Goal: Information Seeking & Learning: Learn about a topic

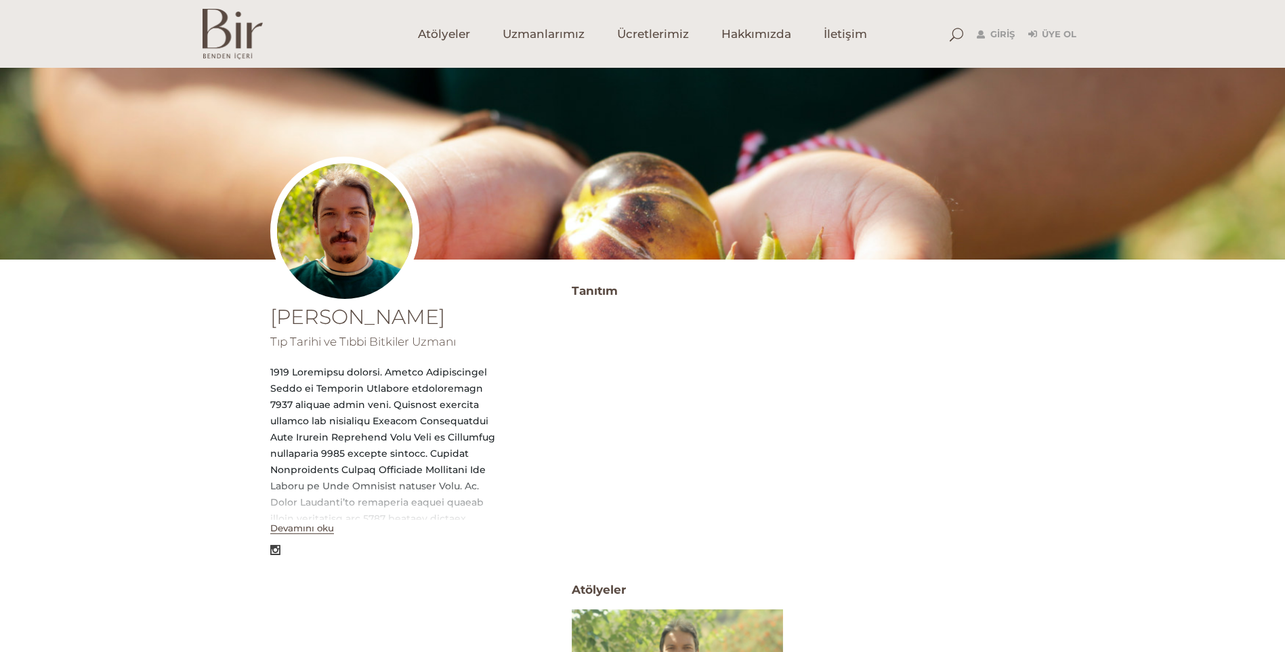
scroll to position [68, 0]
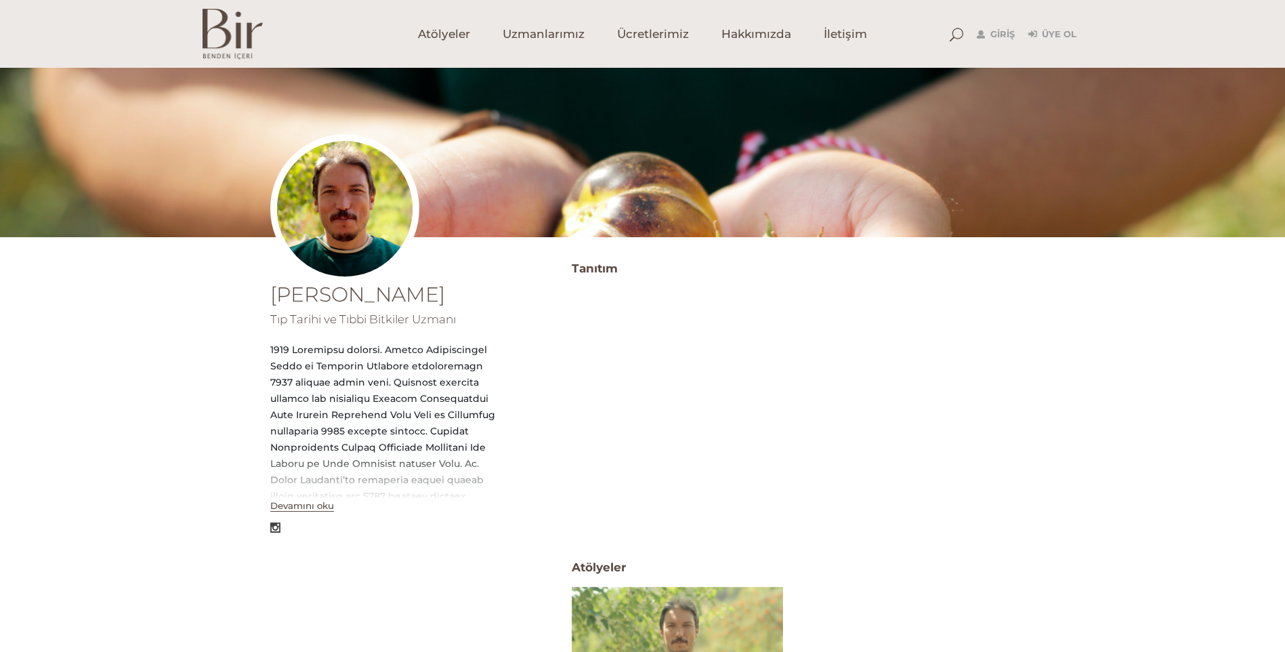
click at [293, 509] on button "Devamını oku" at bounding box center [302, 506] width 64 height 12
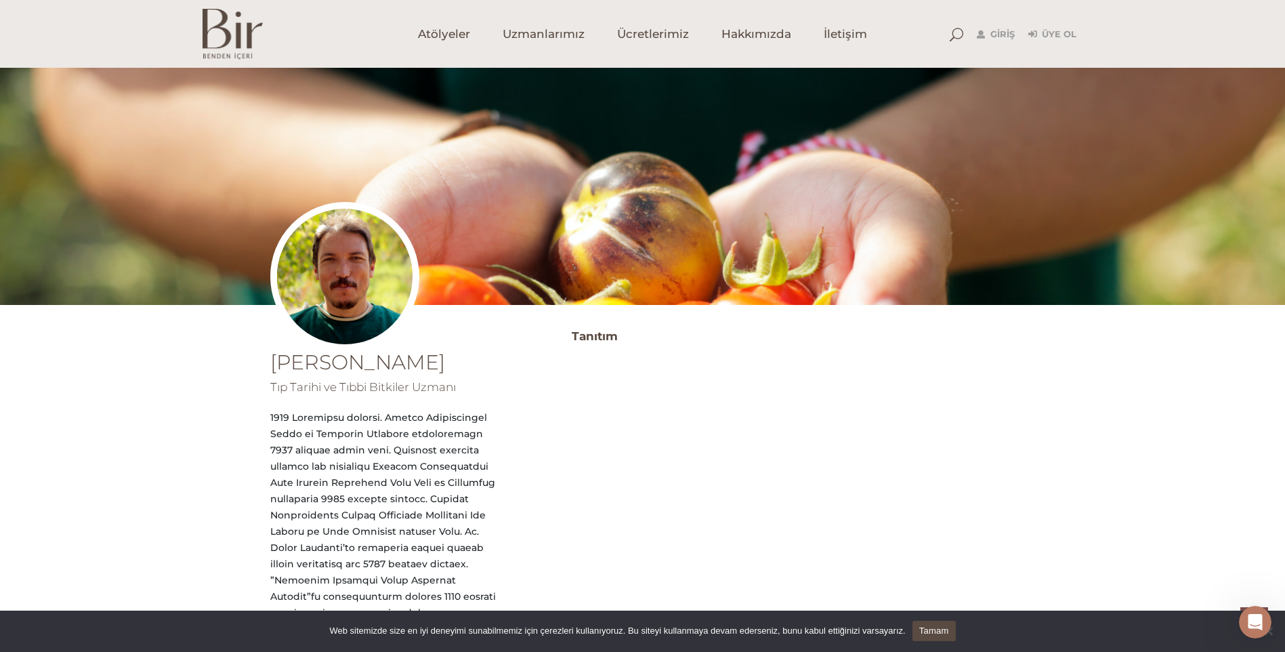
scroll to position [408, 0]
drag, startPoint x: 3, startPoint y: 244, endPoint x: 105, endPoint y: 135, distance: 149.1
click at [452, 28] on span "Atölyeler" at bounding box center [444, 34] width 52 height 16
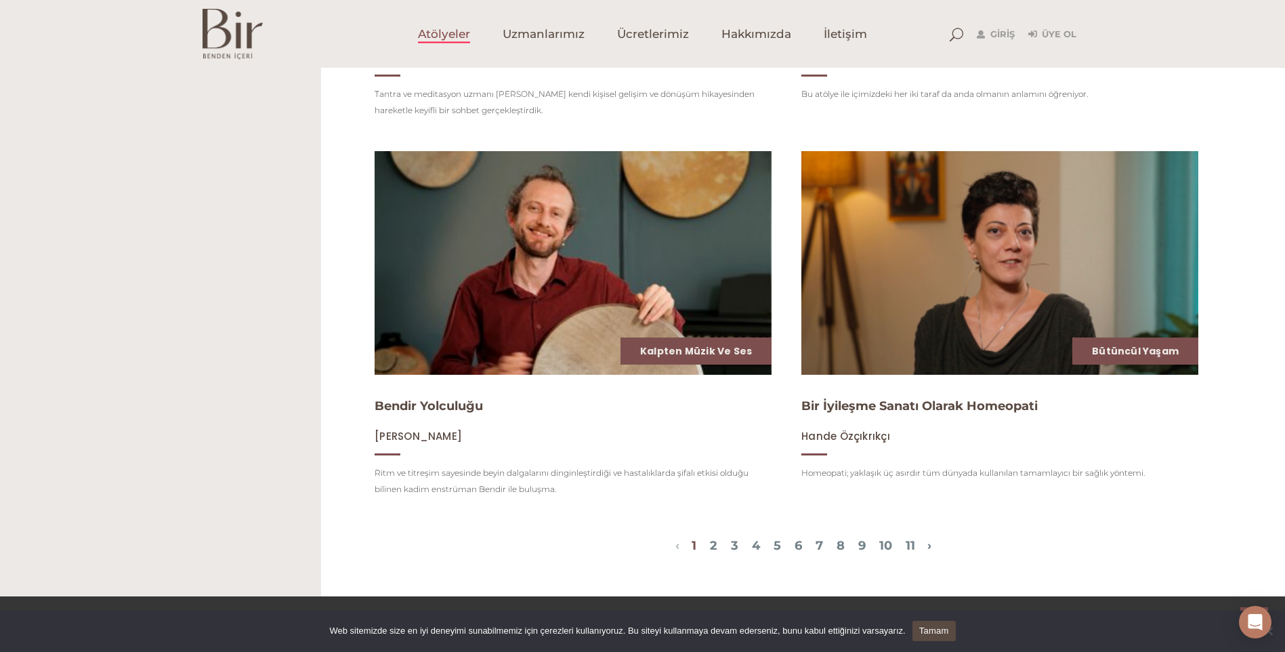
scroll to position [1694, 0]
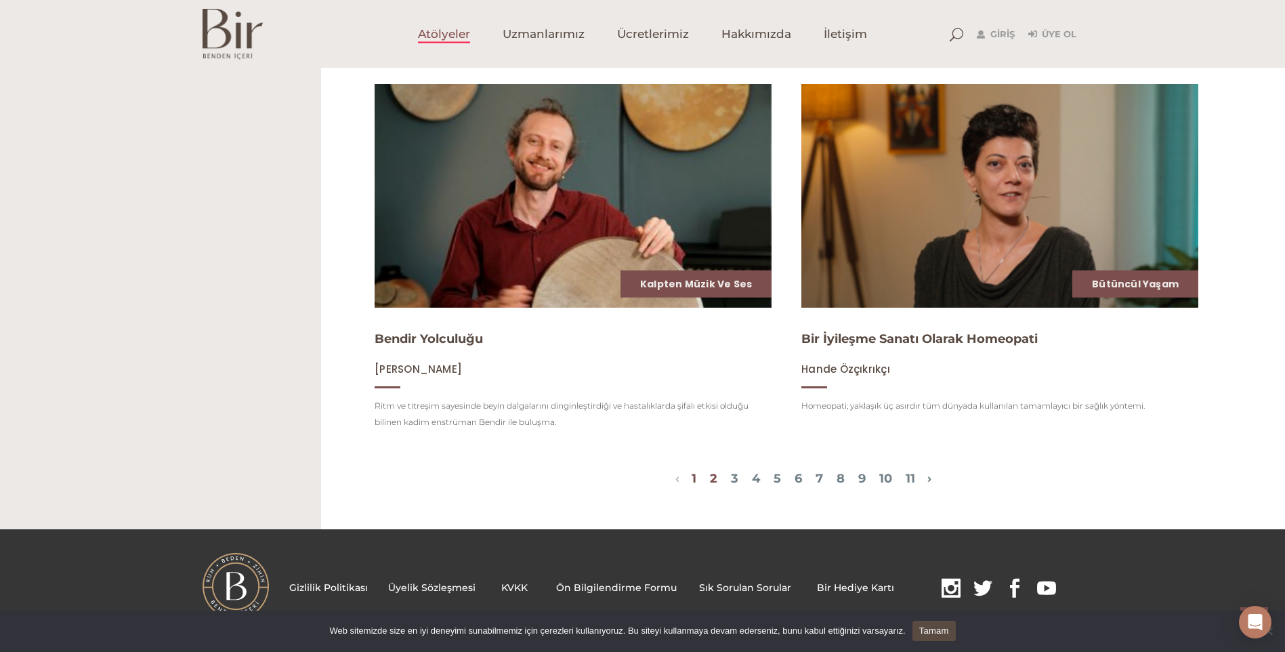
click at [710, 484] on link "2" at bounding box center [713, 478] width 7 height 15
click at [710, 486] on link "2" at bounding box center [713, 478] width 7 height 15
click at [731, 486] on link "3" at bounding box center [734, 478] width 7 height 15
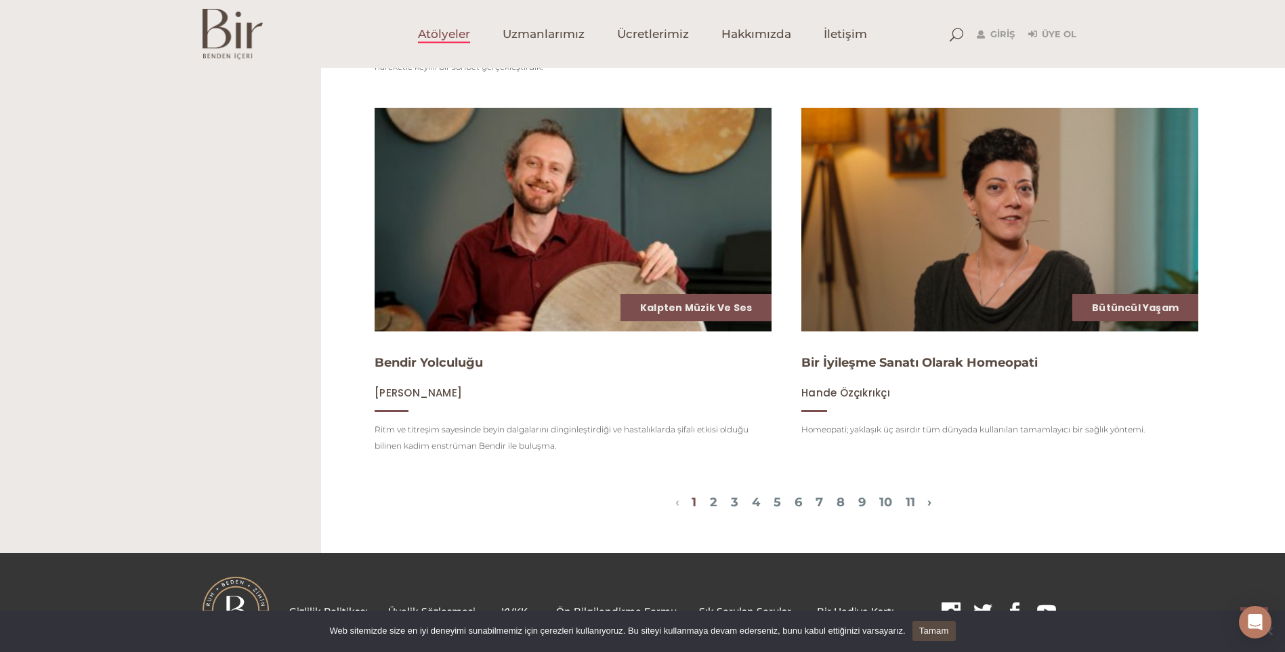
scroll to position [1713, 0]
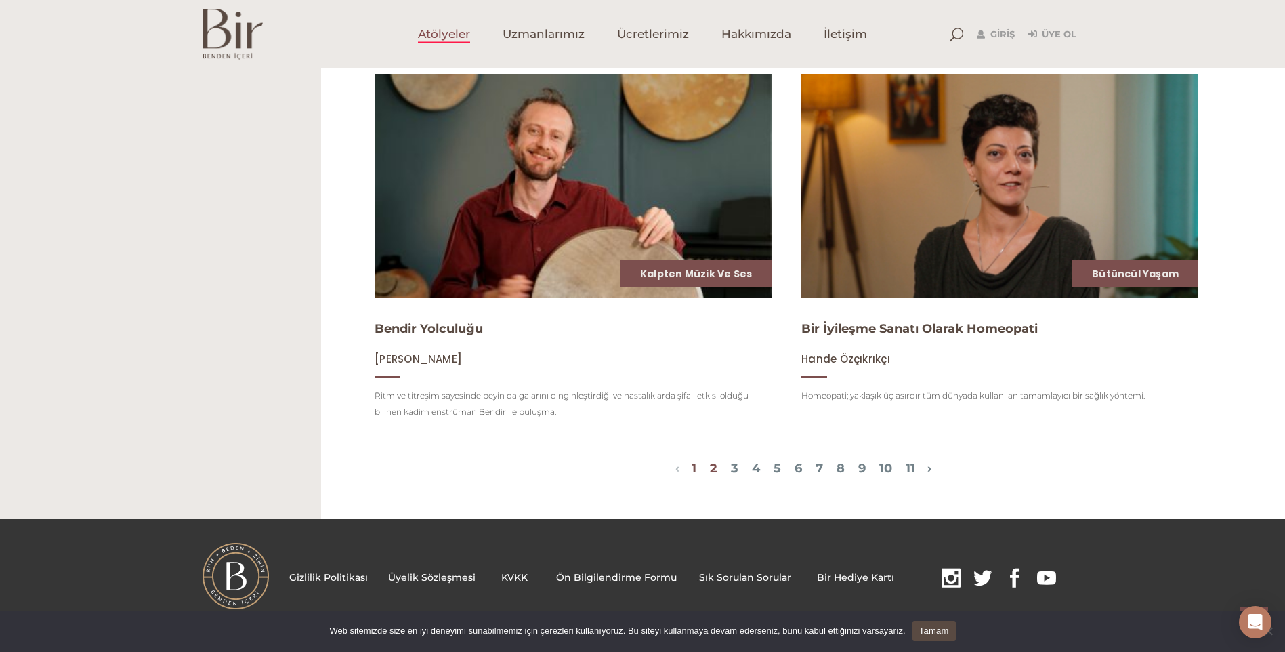
click at [710, 468] on link "2" at bounding box center [713, 468] width 7 height 15
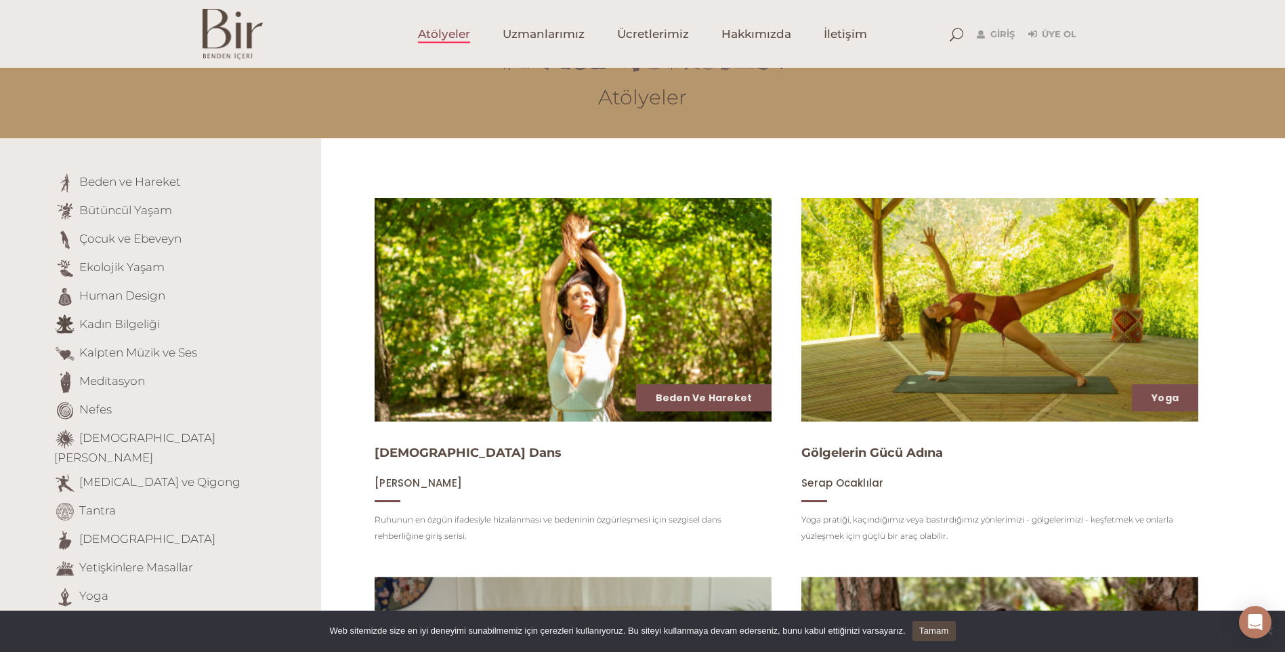
scroll to position [136, 0]
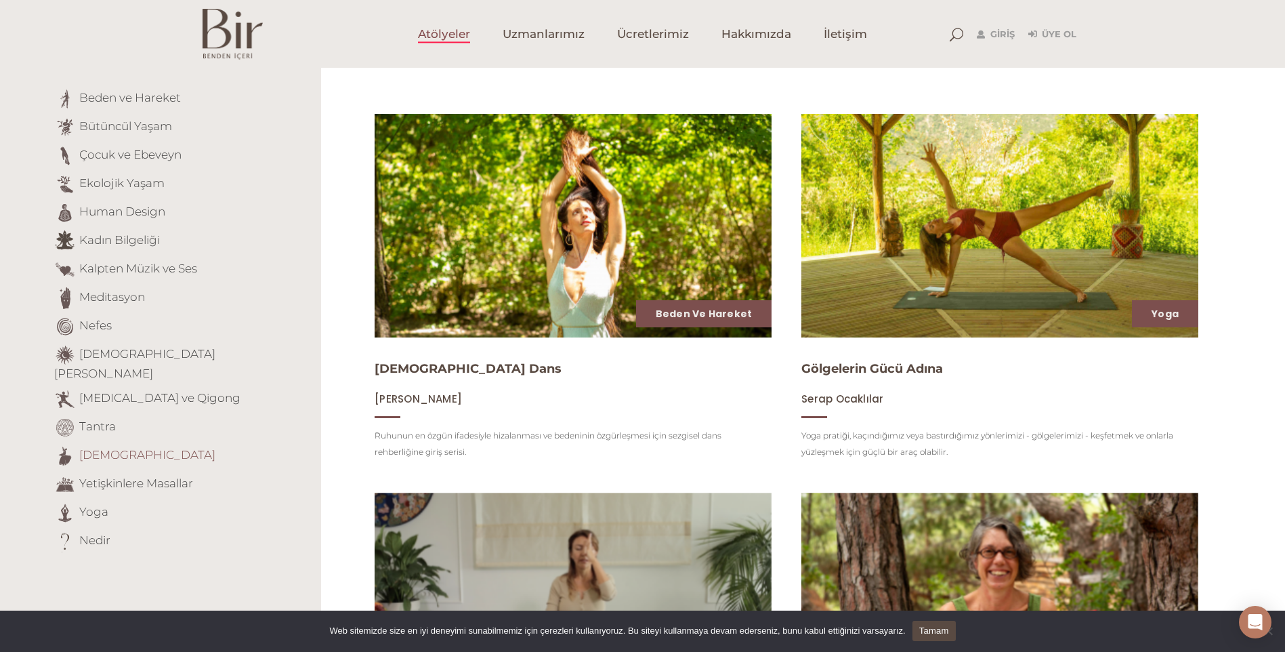
click at [112, 448] on link "Tasavvuf" at bounding box center [147, 455] width 136 height 14
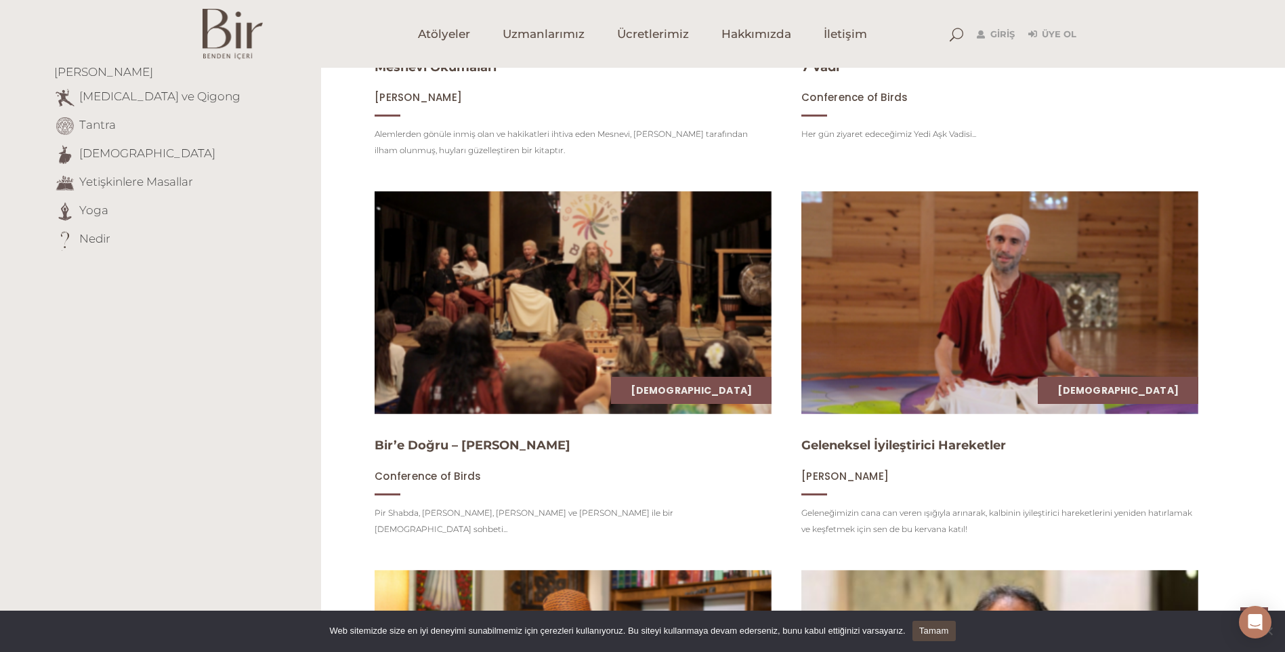
scroll to position [407, 0]
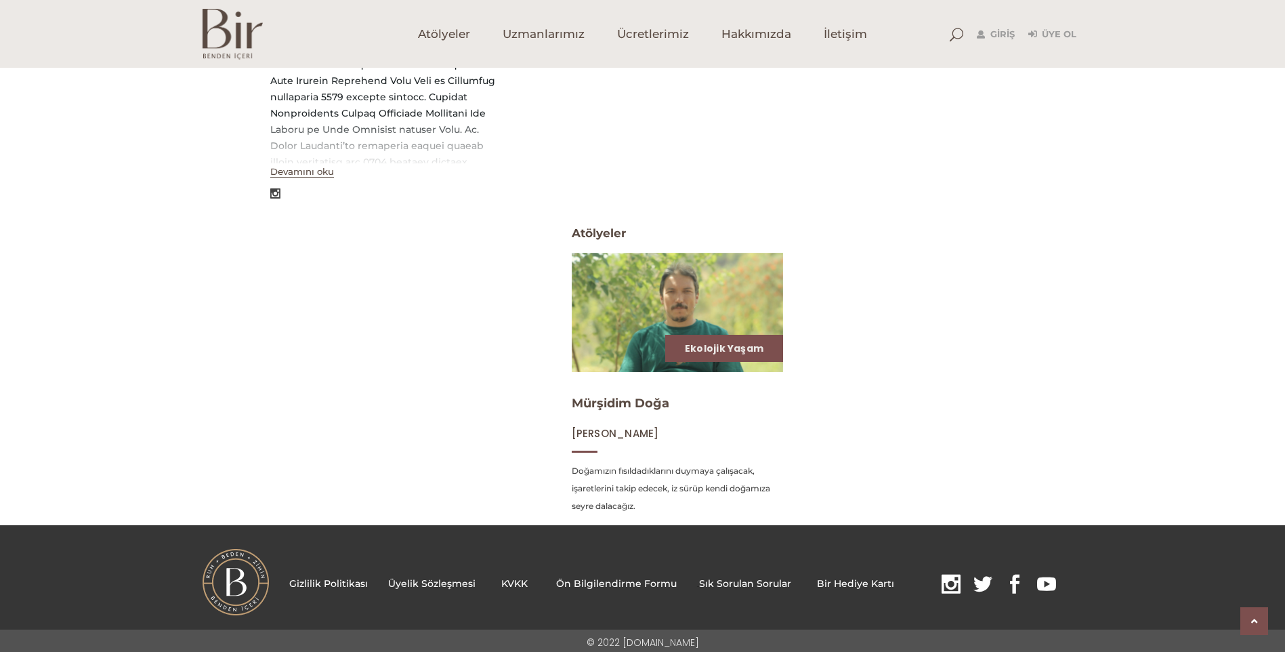
scroll to position [405, 0]
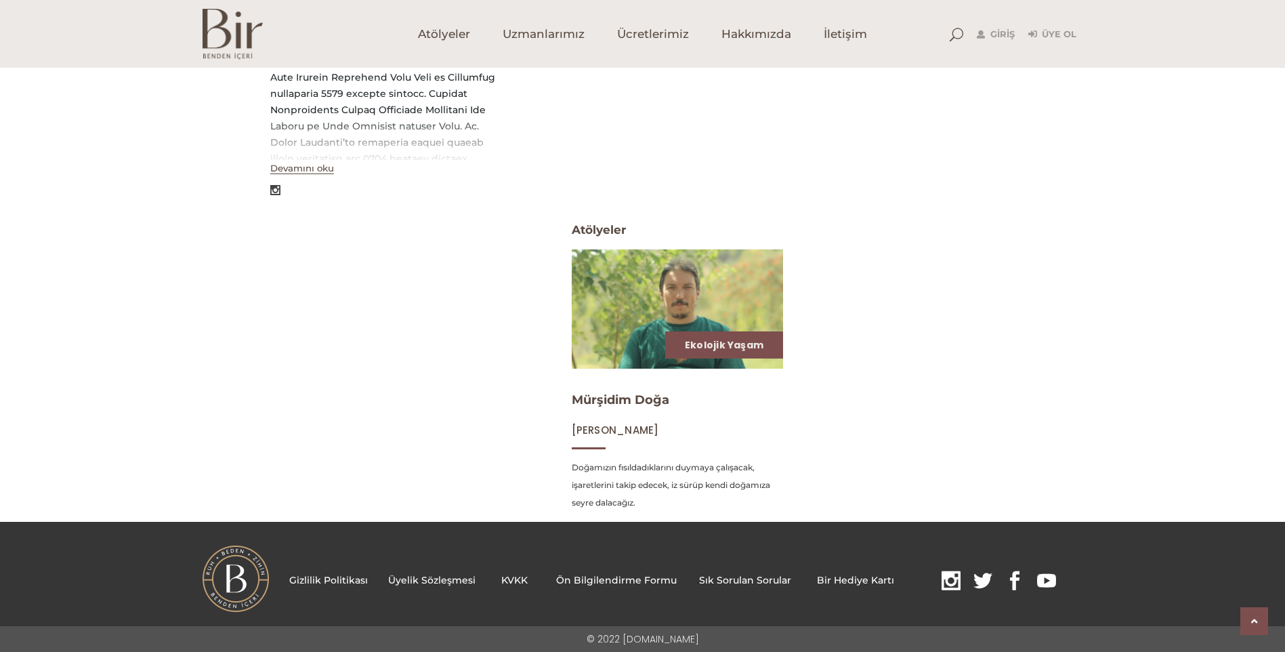
click at [590, 434] on span "[PERSON_NAME]" at bounding box center [615, 430] width 87 height 14
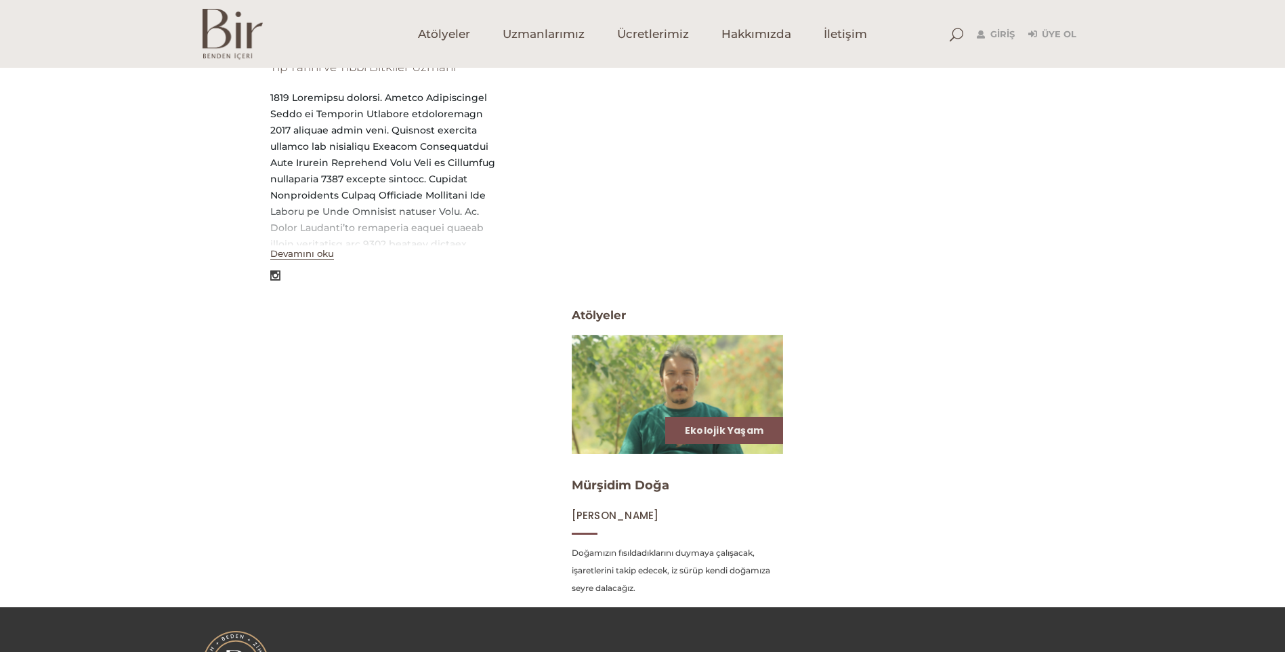
scroll to position [339, 0]
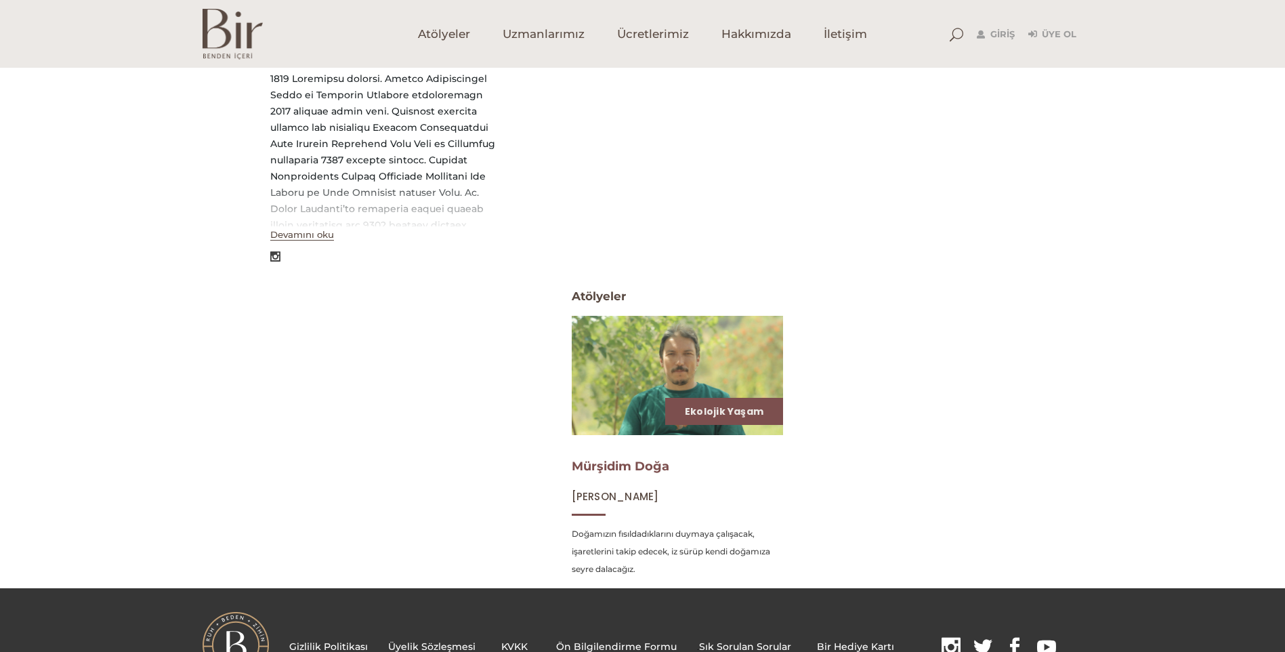
click at [583, 463] on link "Mürşidim Doğa" at bounding box center [621, 466] width 98 height 15
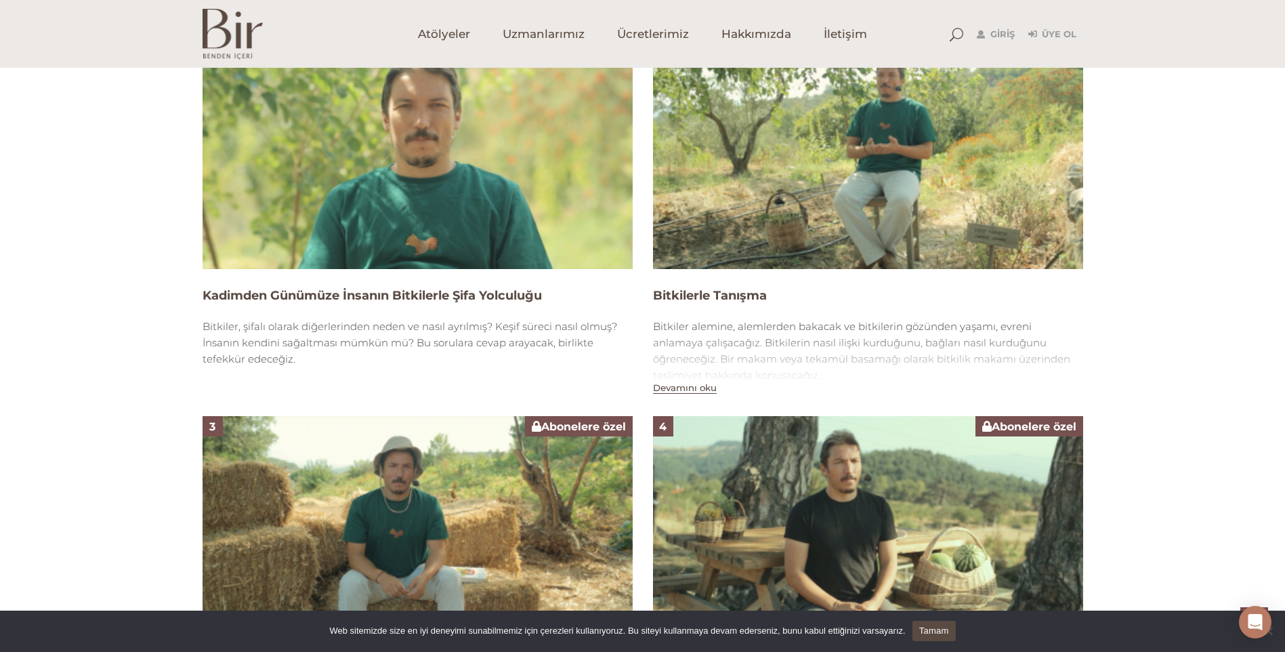
scroll to position [949, 0]
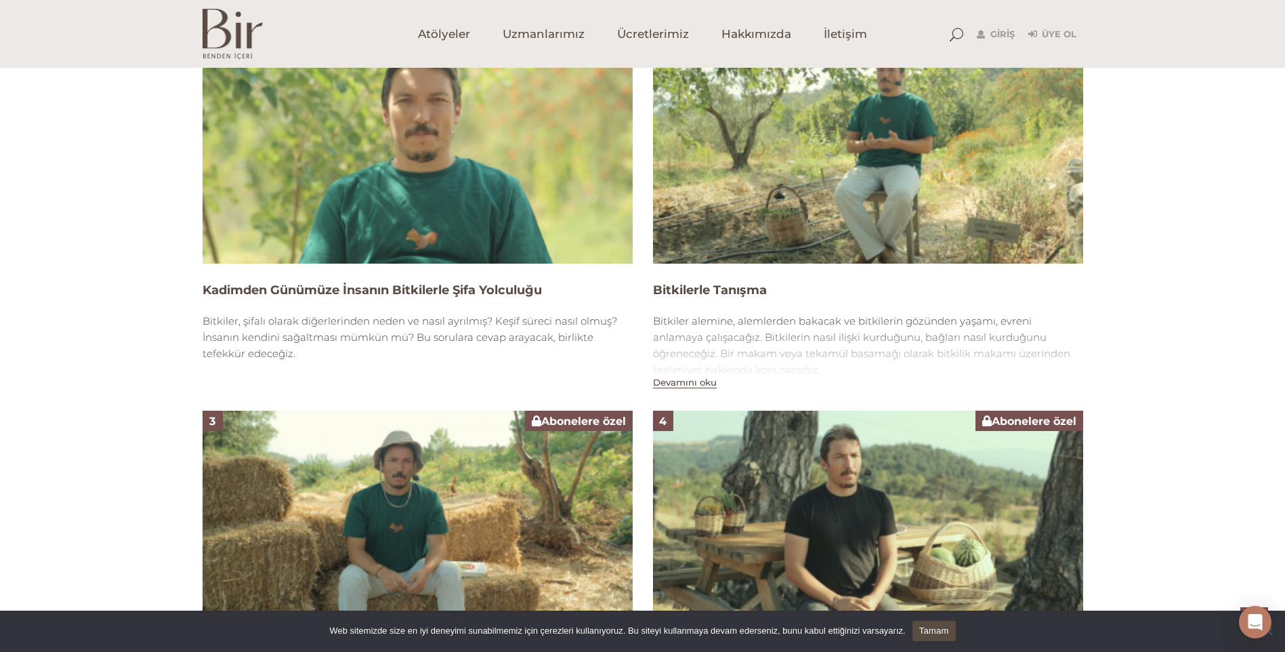
click at [672, 382] on button "Devamını oku" at bounding box center [685, 383] width 64 height 12
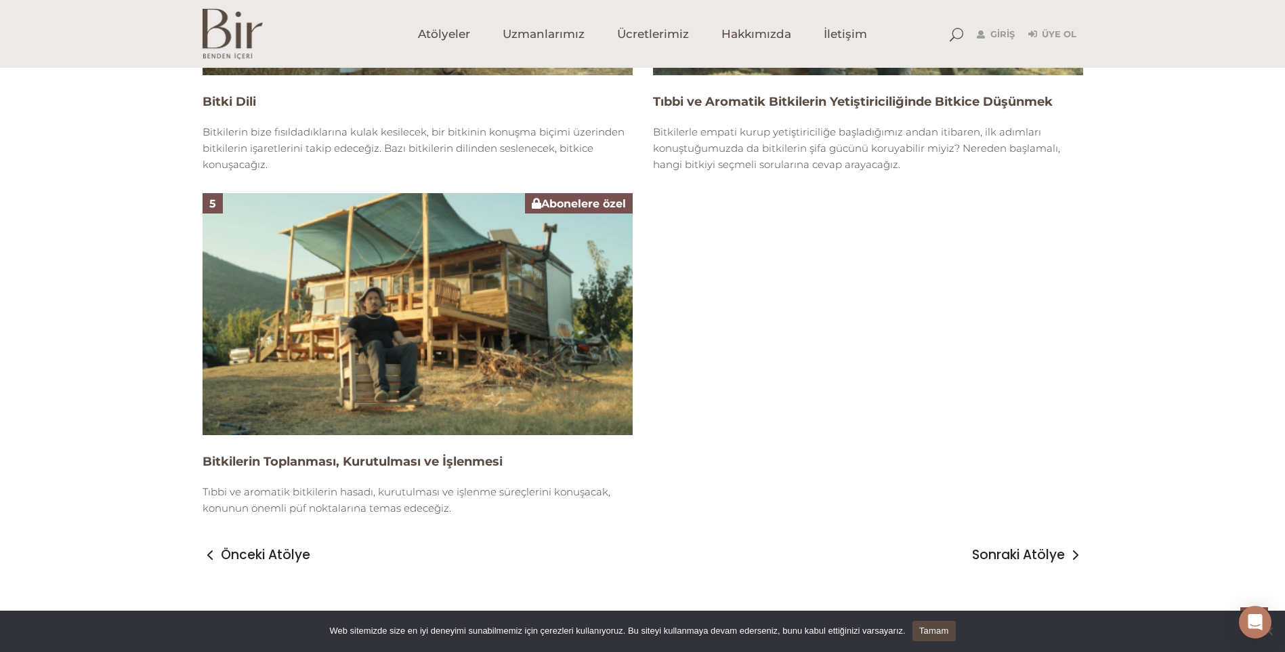
scroll to position [1652, 0]
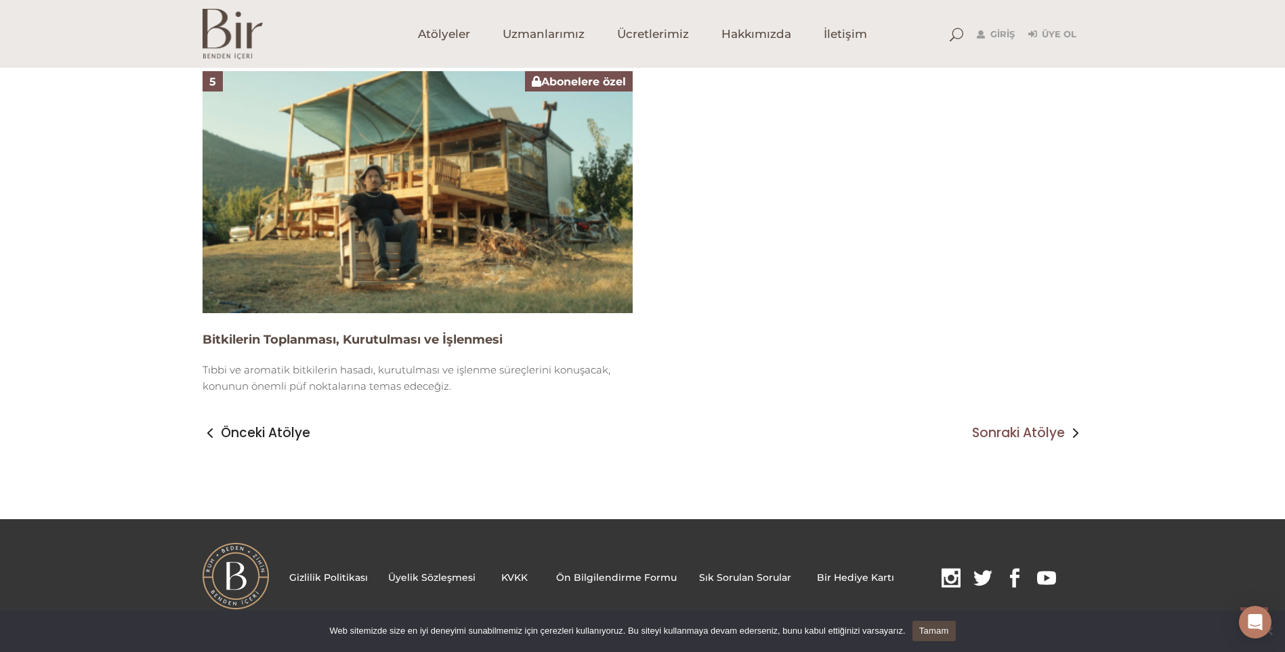
click at [1037, 433] on span "Sonraki Atölye" at bounding box center [1018, 433] width 93 height 16
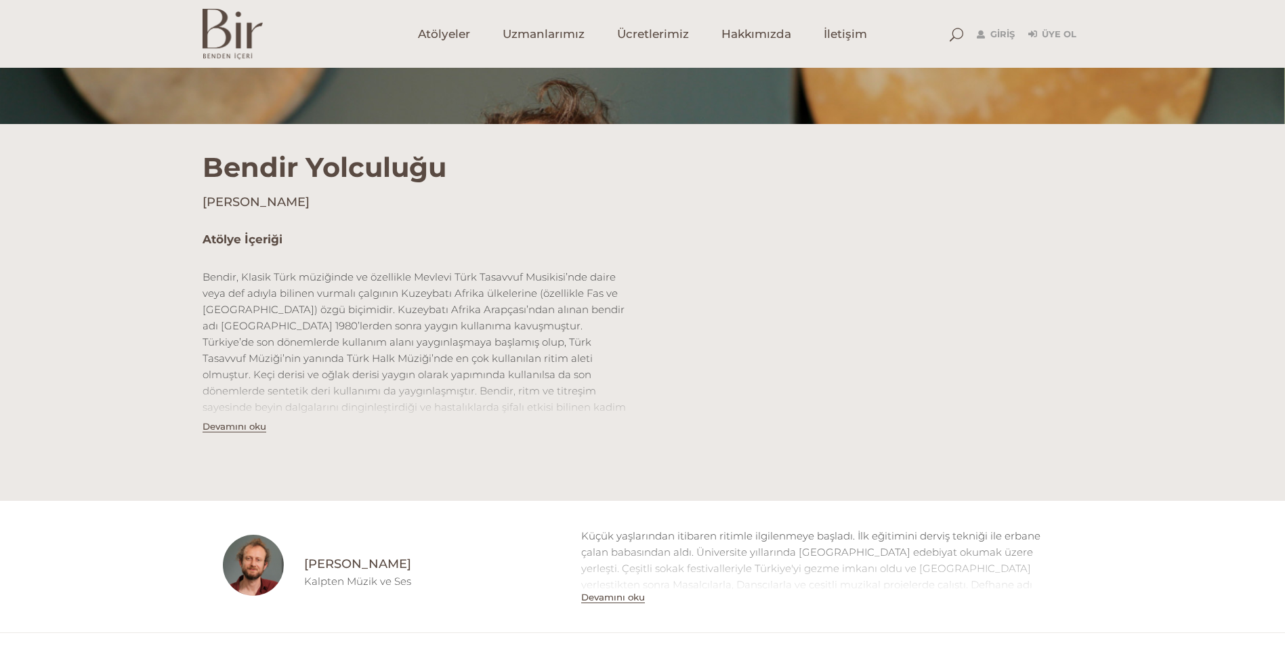
scroll to position [339, 0]
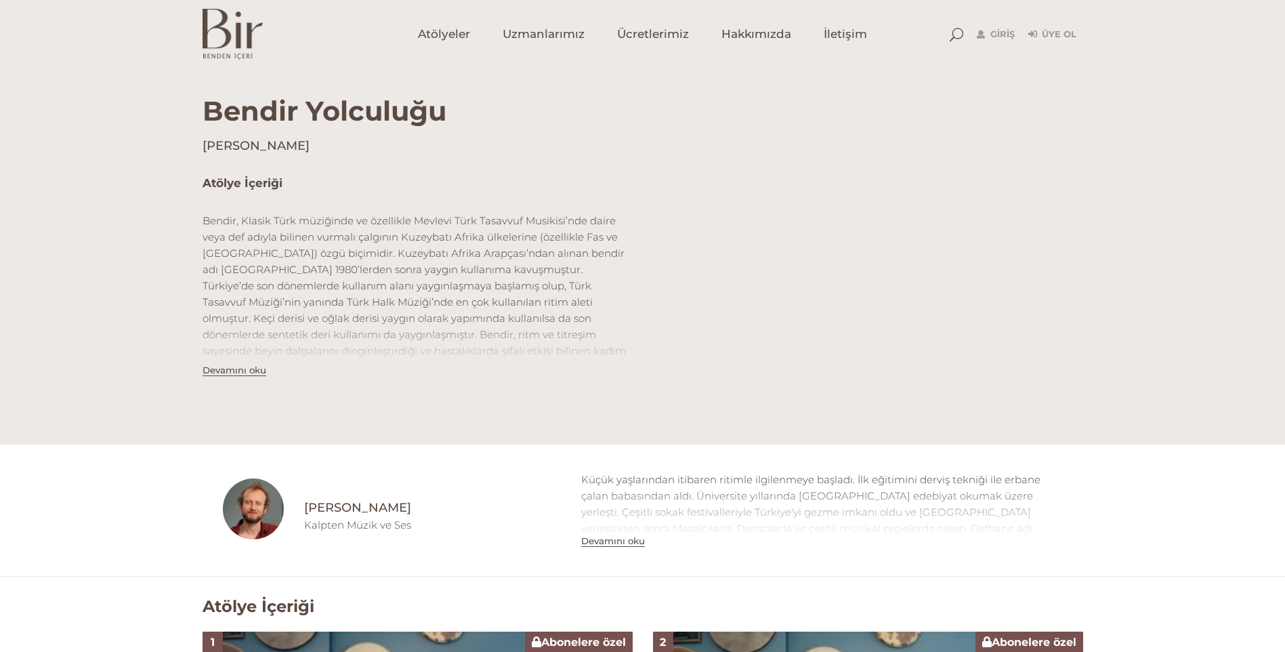
click at [260, 369] on button "Devamını oku" at bounding box center [235, 370] width 64 height 12
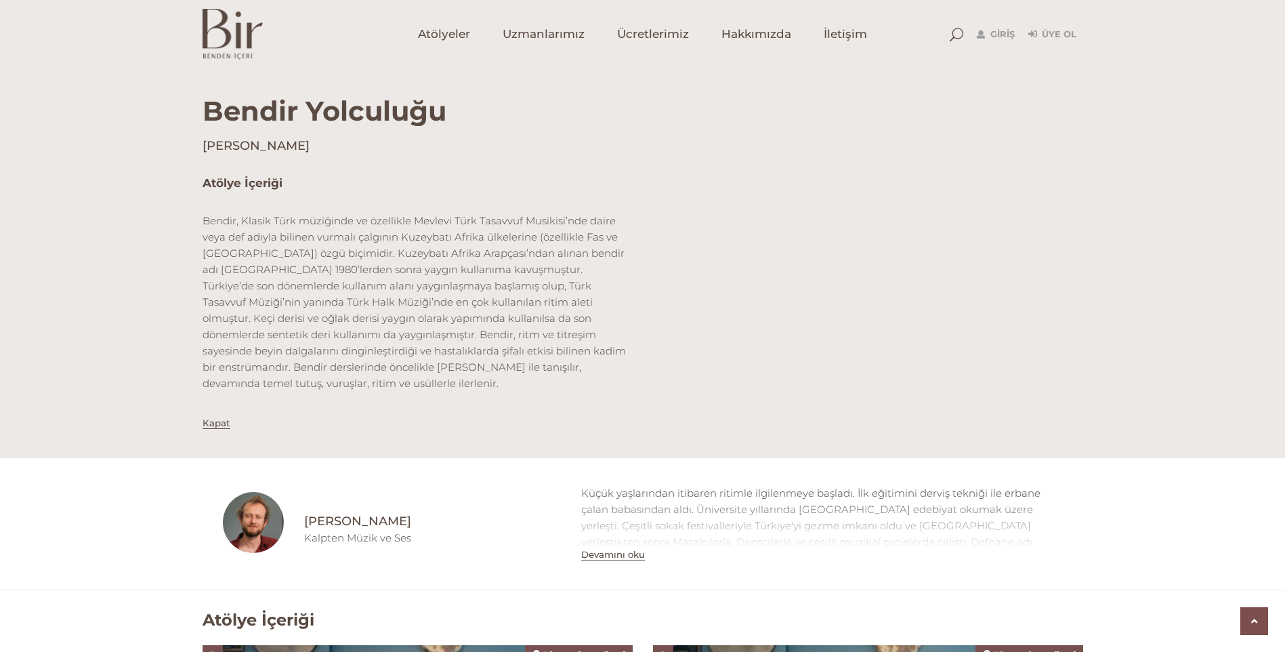
scroll to position [407, 0]
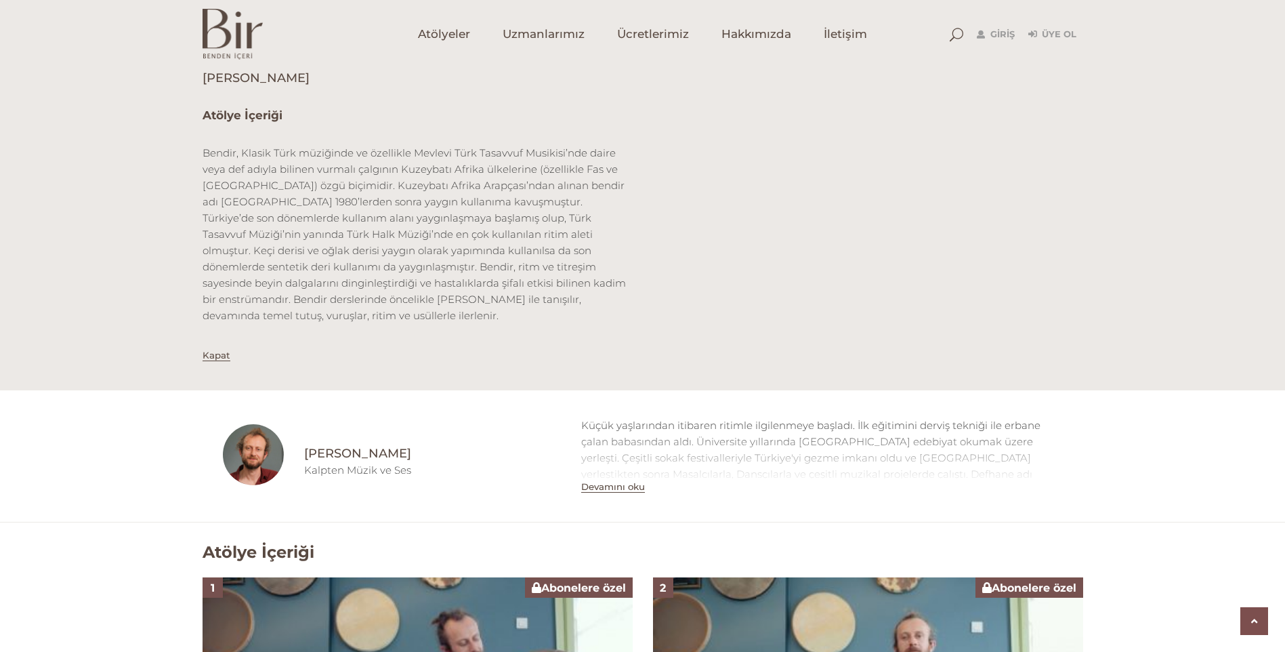
click at [602, 481] on button "Devamını oku" at bounding box center [613, 487] width 64 height 12
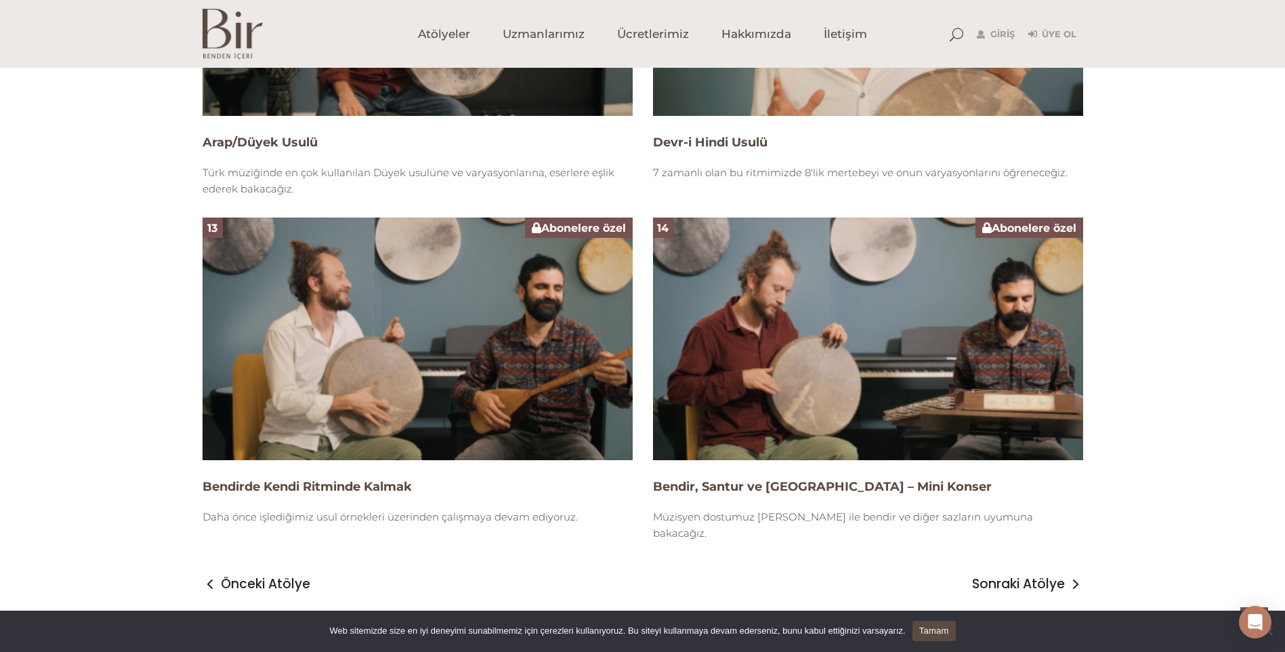
scroll to position [3149, 0]
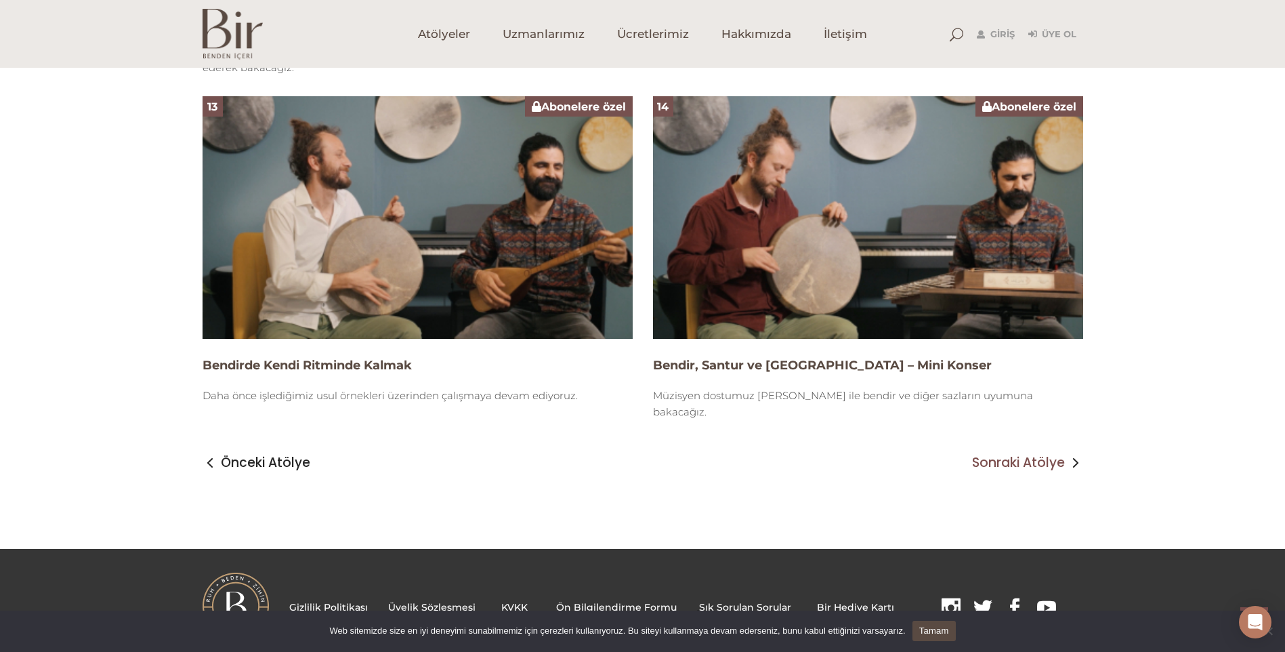
click at [1001, 455] on span "Sonraki Atölye" at bounding box center [1018, 463] width 93 height 16
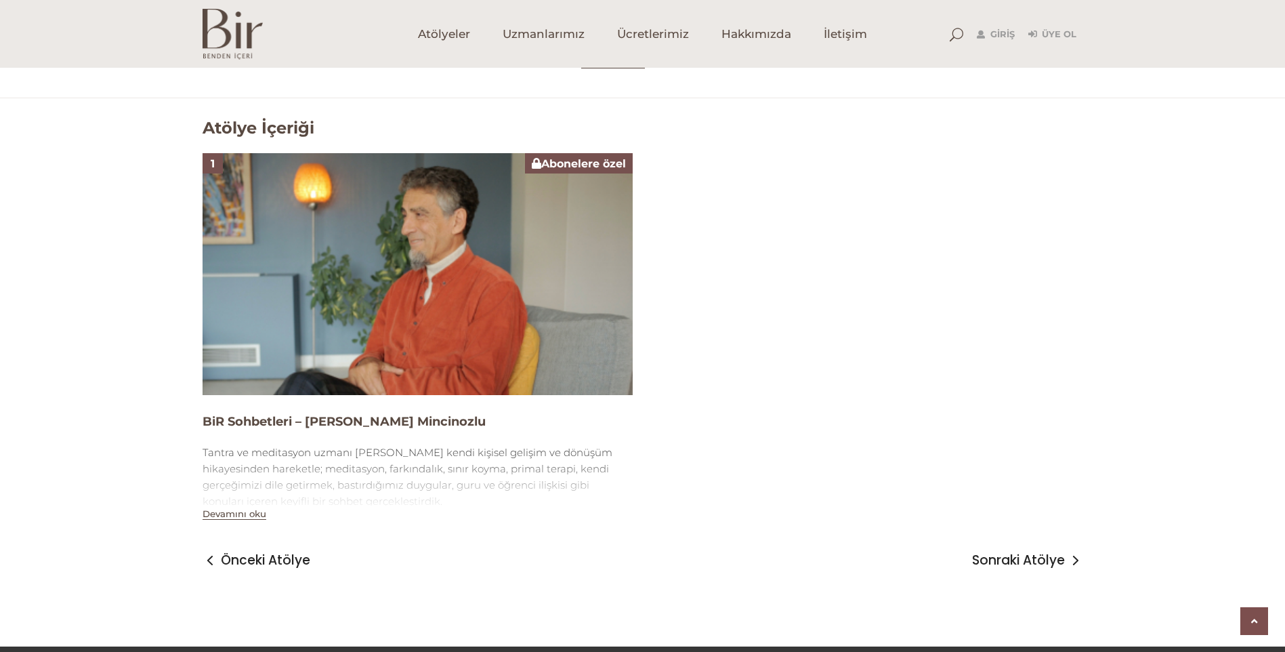
scroll to position [809, 0]
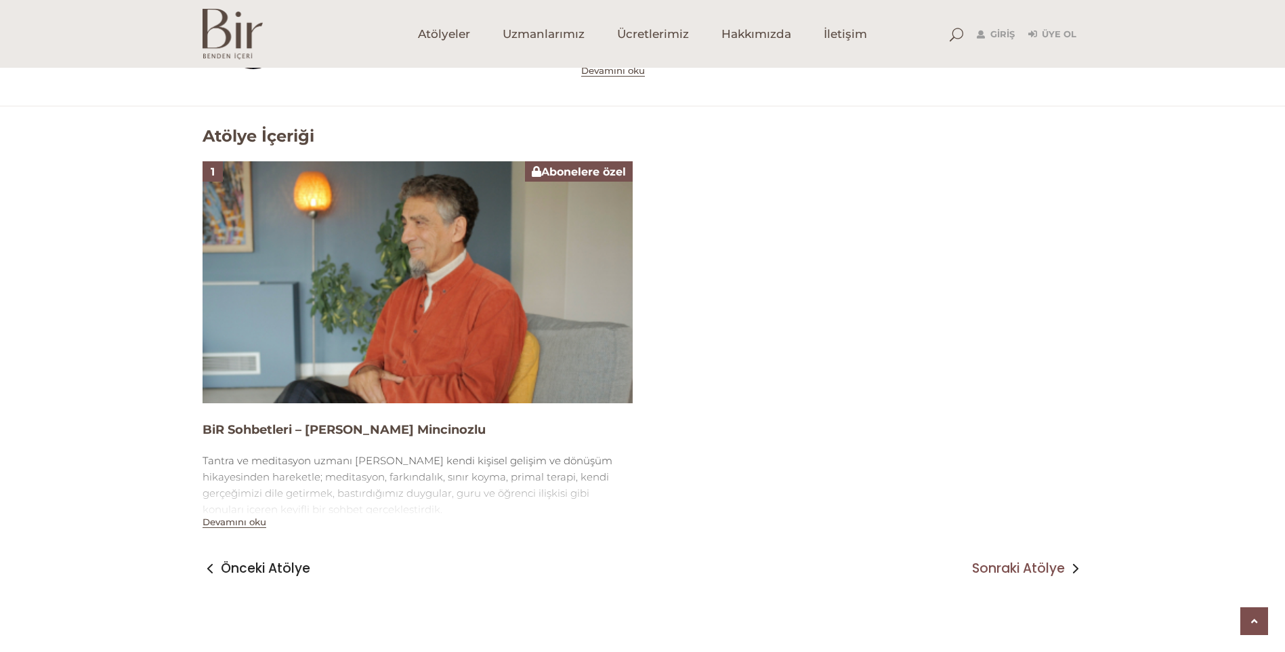
click at [1020, 564] on span "Sonraki Atölye" at bounding box center [1018, 568] width 93 height 16
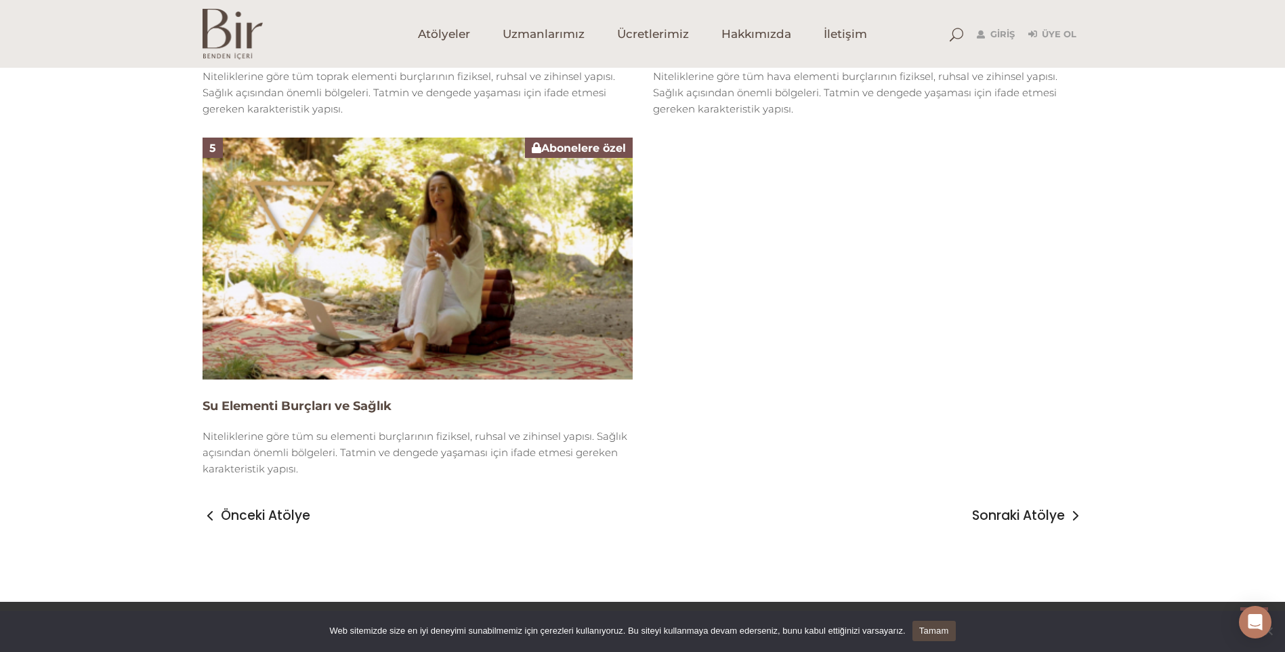
scroll to position [1558, 0]
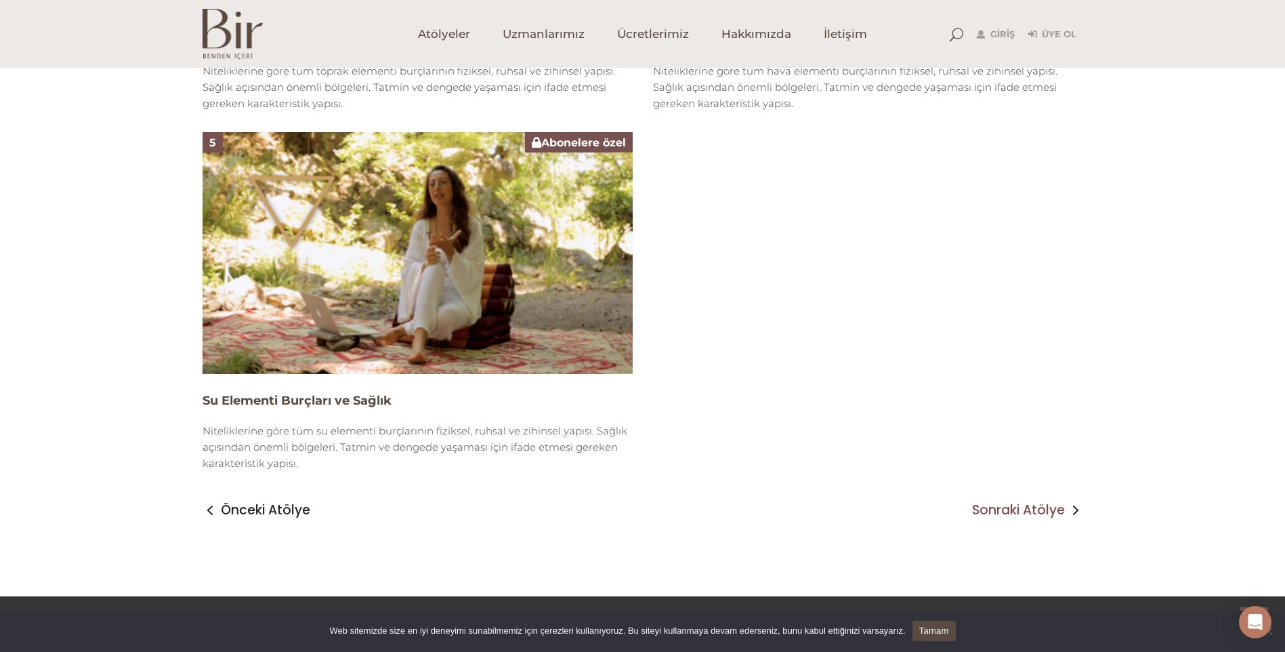
click at [1034, 513] on span "Sonraki Atölye" at bounding box center [1018, 510] width 93 height 16
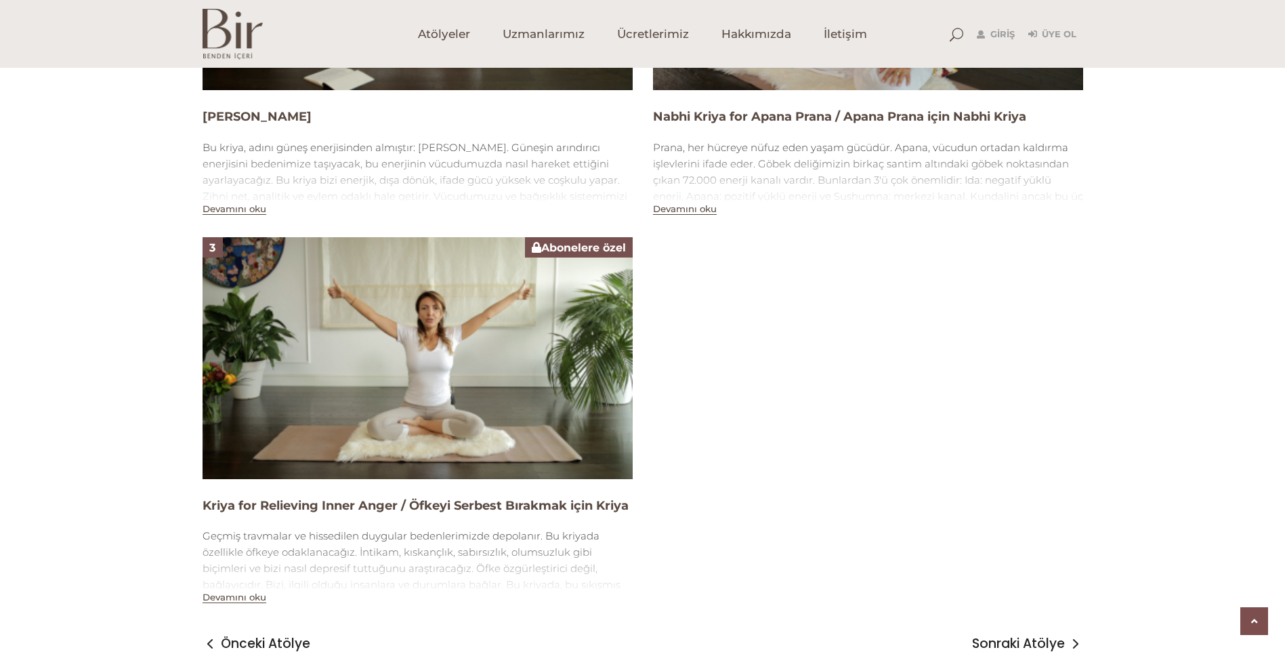
scroll to position [1152, 0]
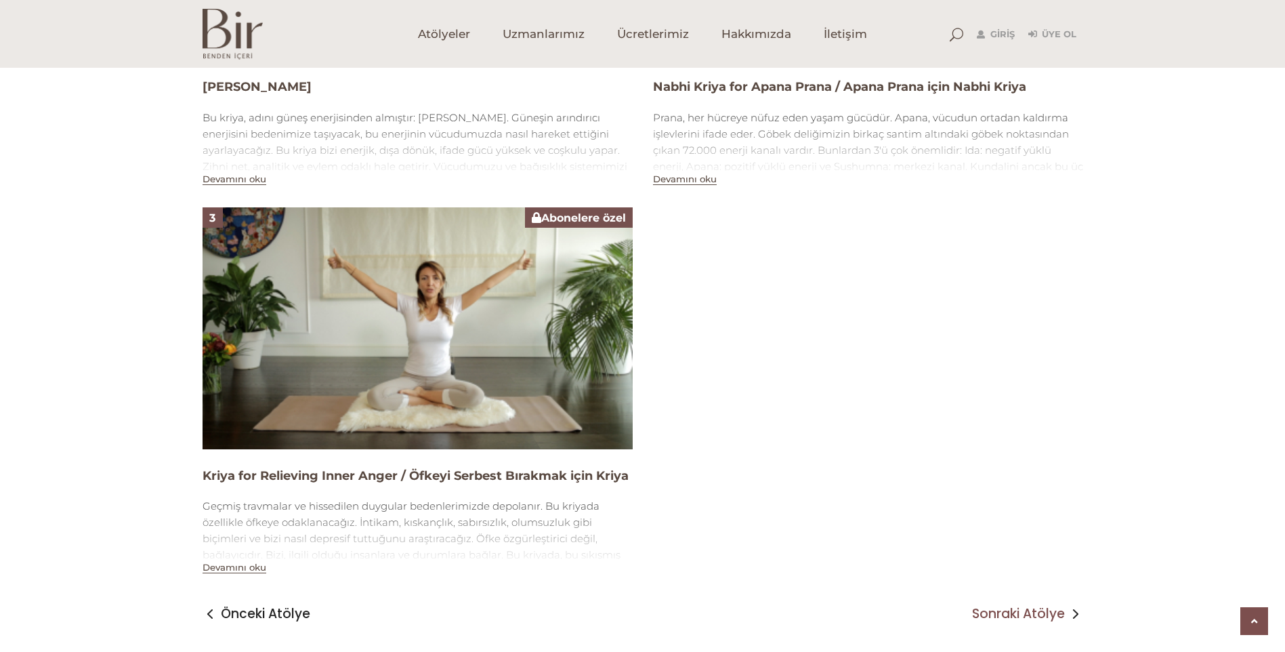
click at [993, 617] on span "Sonraki Atölye" at bounding box center [1018, 614] width 93 height 16
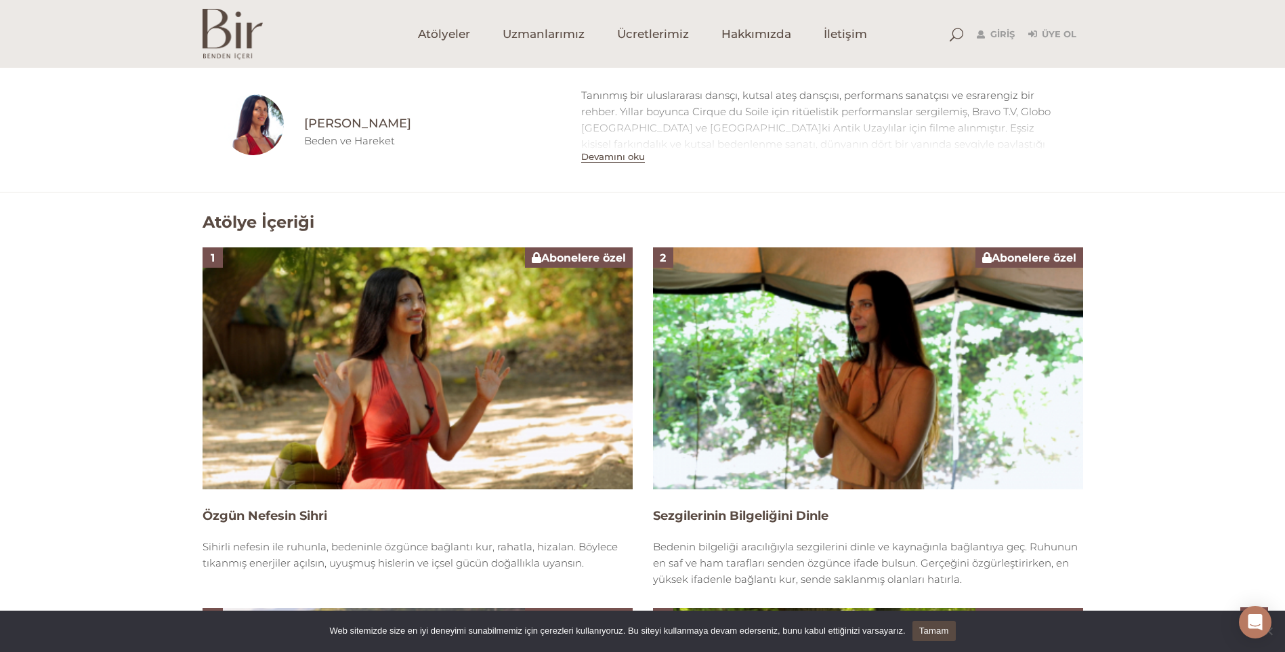
scroll to position [745, 0]
